Goal: Navigation & Orientation: Find specific page/section

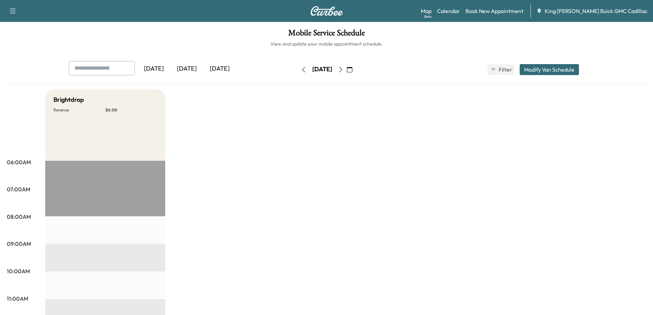
click at [343, 70] on icon "button" at bounding box center [340, 69] width 5 height 5
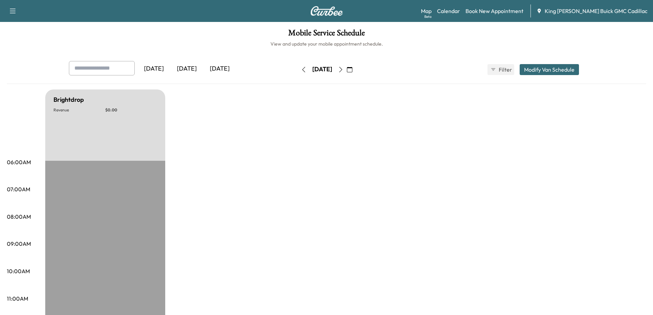
click at [343, 69] on icon "button" at bounding box center [340, 69] width 5 height 5
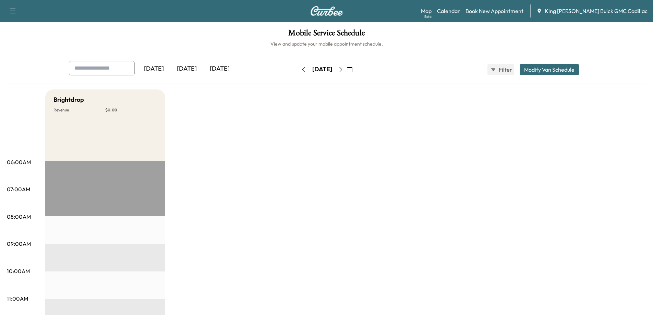
click at [343, 70] on icon "button" at bounding box center [340, 69] width 5 height 5
click at [346, 70] on button "button" at bounding box center [341, 69] width 12 height 11
click at [343, 69] on icon "button" at bounding box center [340, 69] width 5 height 5
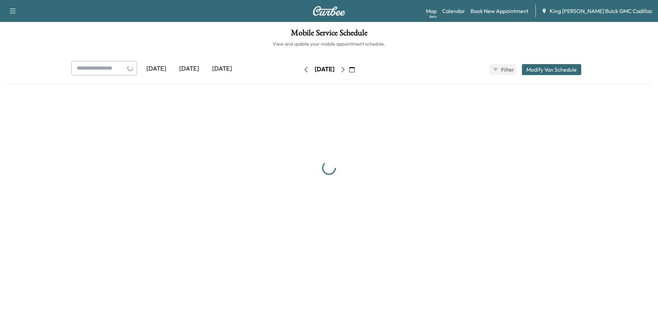
click at [349, 69] on button "button" at bounding box center [343, 69] width 12 height 11
click at [346, 69] on icon "button" at bounding box center [342, 69] width 5 height 5
click at [349, 69] on div "[DATE]" at bounding box center [324, 69] width 49 height 11
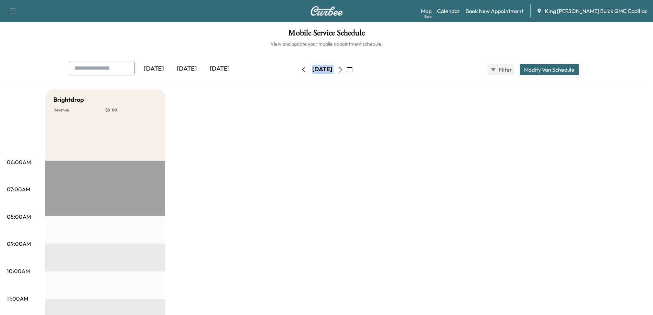
click at [352, 70] on icon "button" at bounding box center [349, 69] width 5 height 5
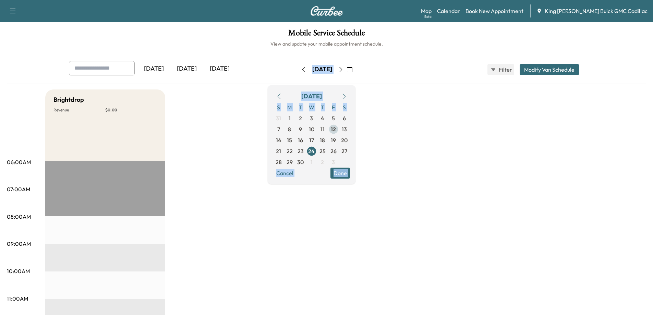
click at [336, 127] on span "12" at bounding box center [333, 129] width 5 height 8
click at [296, 177] on button "Cancel" at bounding box center [284, 173] width 23 height 11
